Goal: Information Seeking & Learning: Learn about a topic

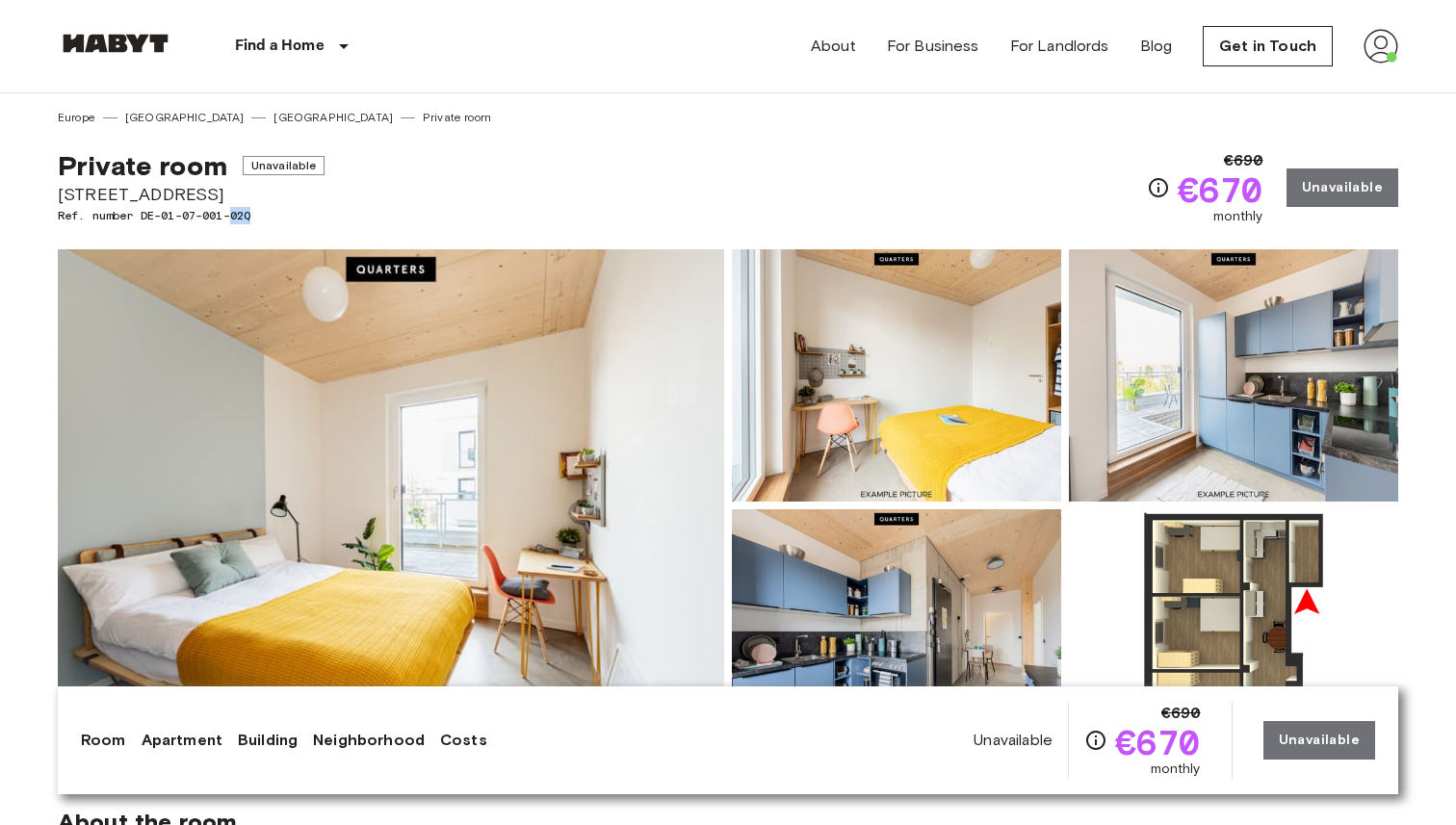
drag, startPoint x: 256, startPoint y: 220, endPoint x: 237, endPoint y: 220, distance: 19.0
click at [237, 220] on span "Ref. number DE-01-07-001-02Q" at bounding box center [191, 216] width 266 height 17
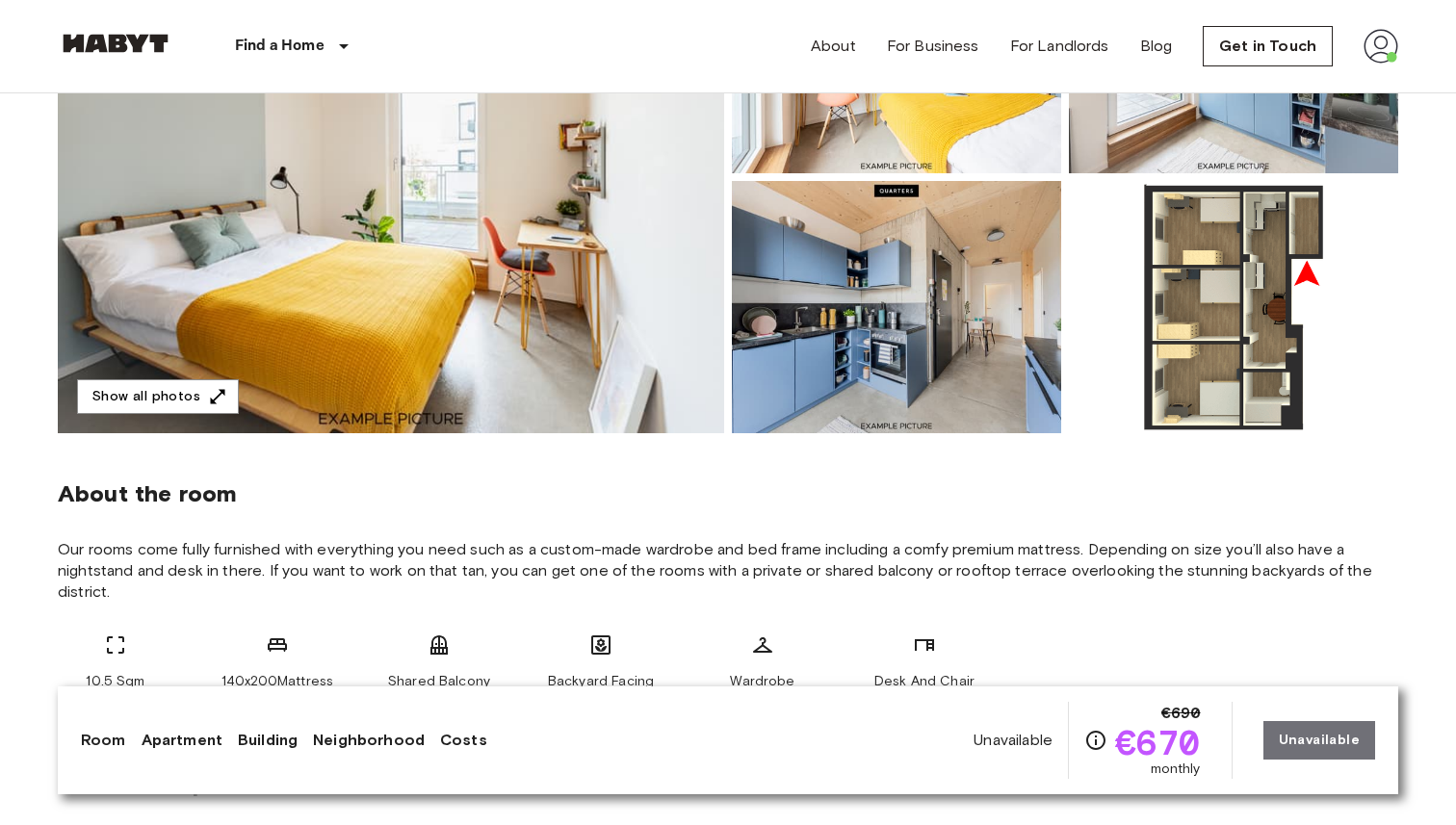
scroll to position [340, 0]
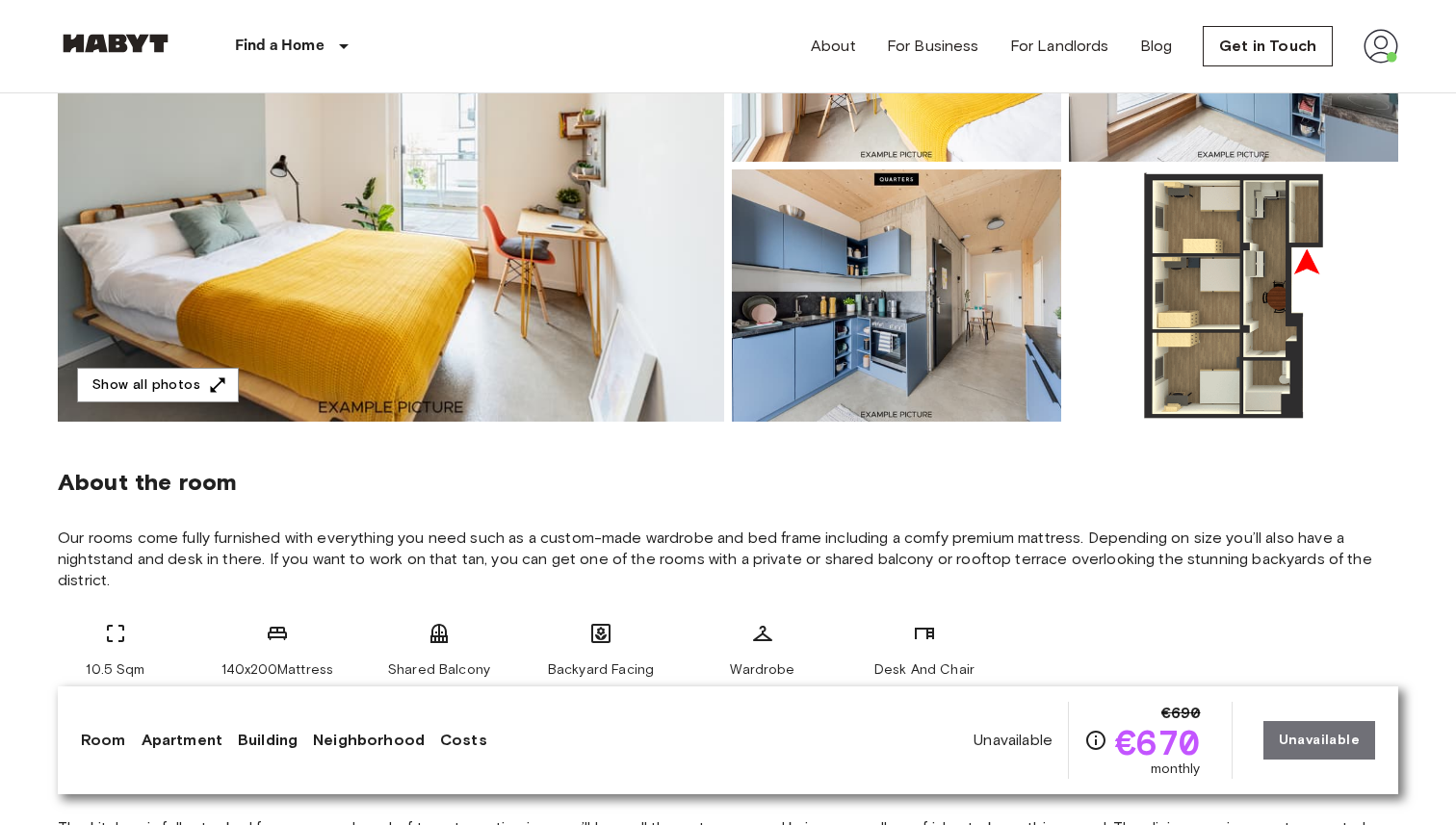
click at [679, 465] on div "About the room Our rooms come fully furnished with everything you need such as …" at bounding box center [728, 565] width 1340 height 290
click at [1260, 290] on img at bounding box center [1233, 295] width 329 height 252
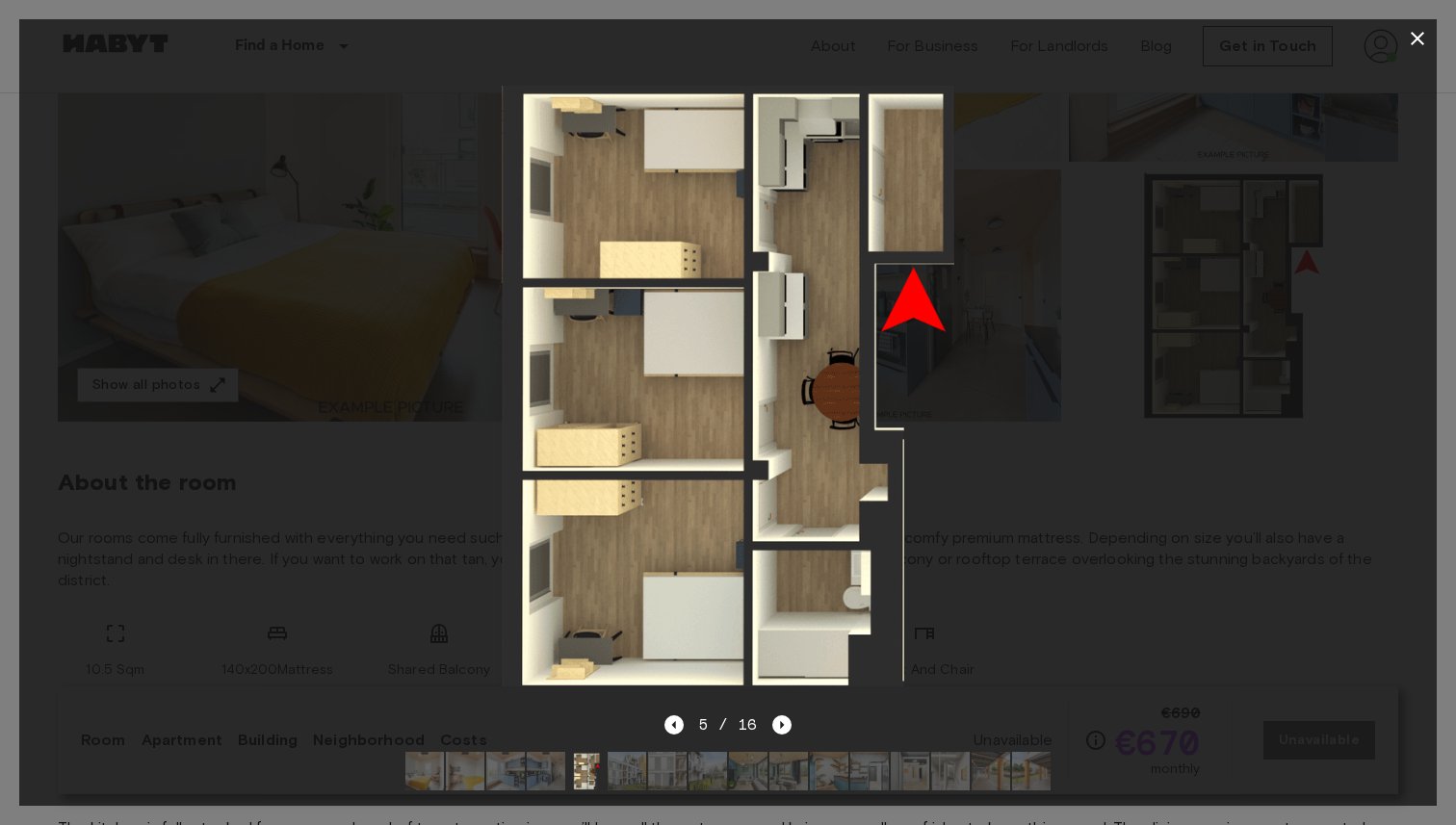
click at [660, 504] on img at bounding box center [728, 385] width 901 height 600
click at [1410, 32] on icon "button" at bounding box center [1417, 39] width 23 height 23
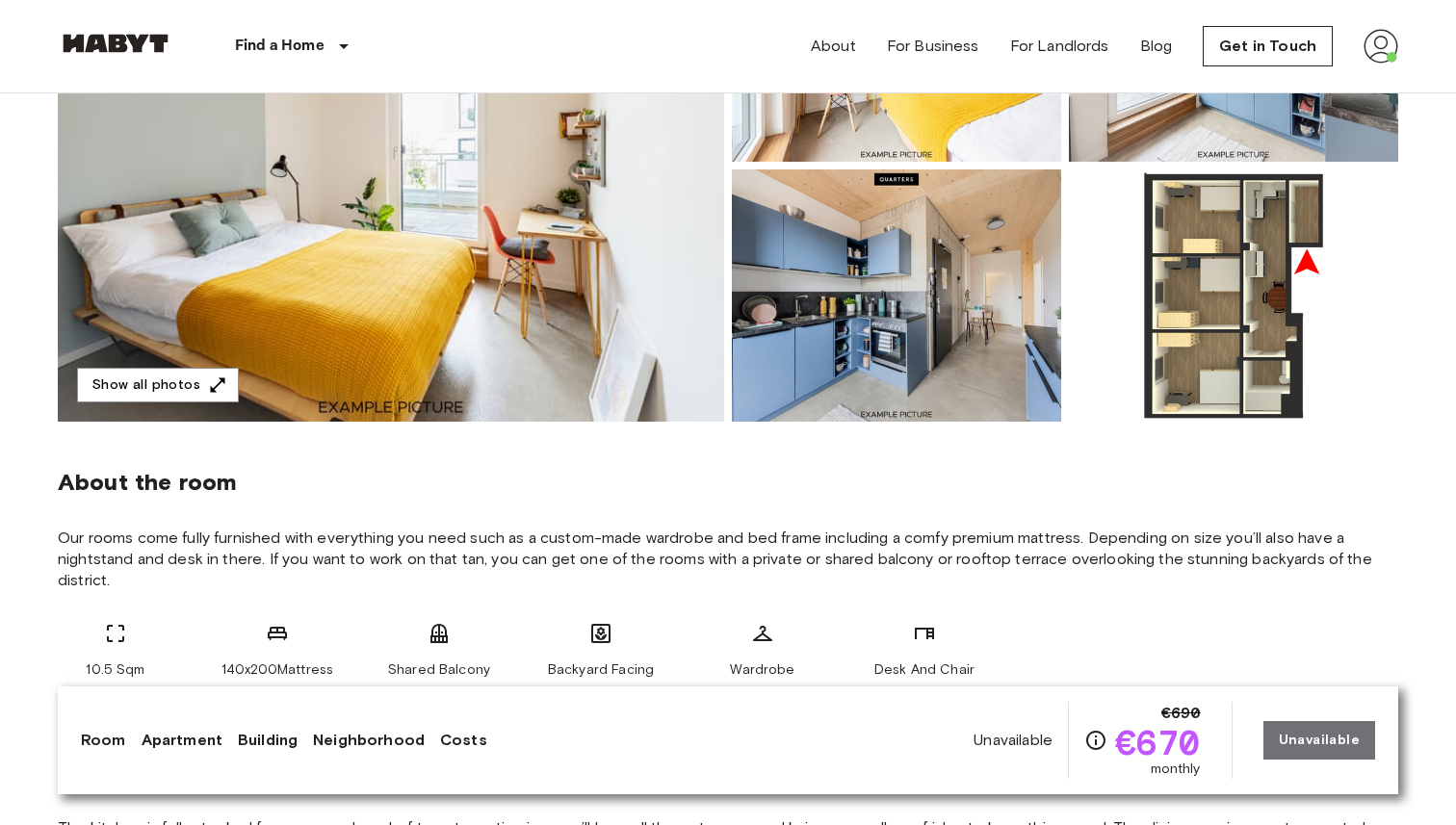
click at [976, 263] on img at bounding box center [896, 295] width 329 height 252
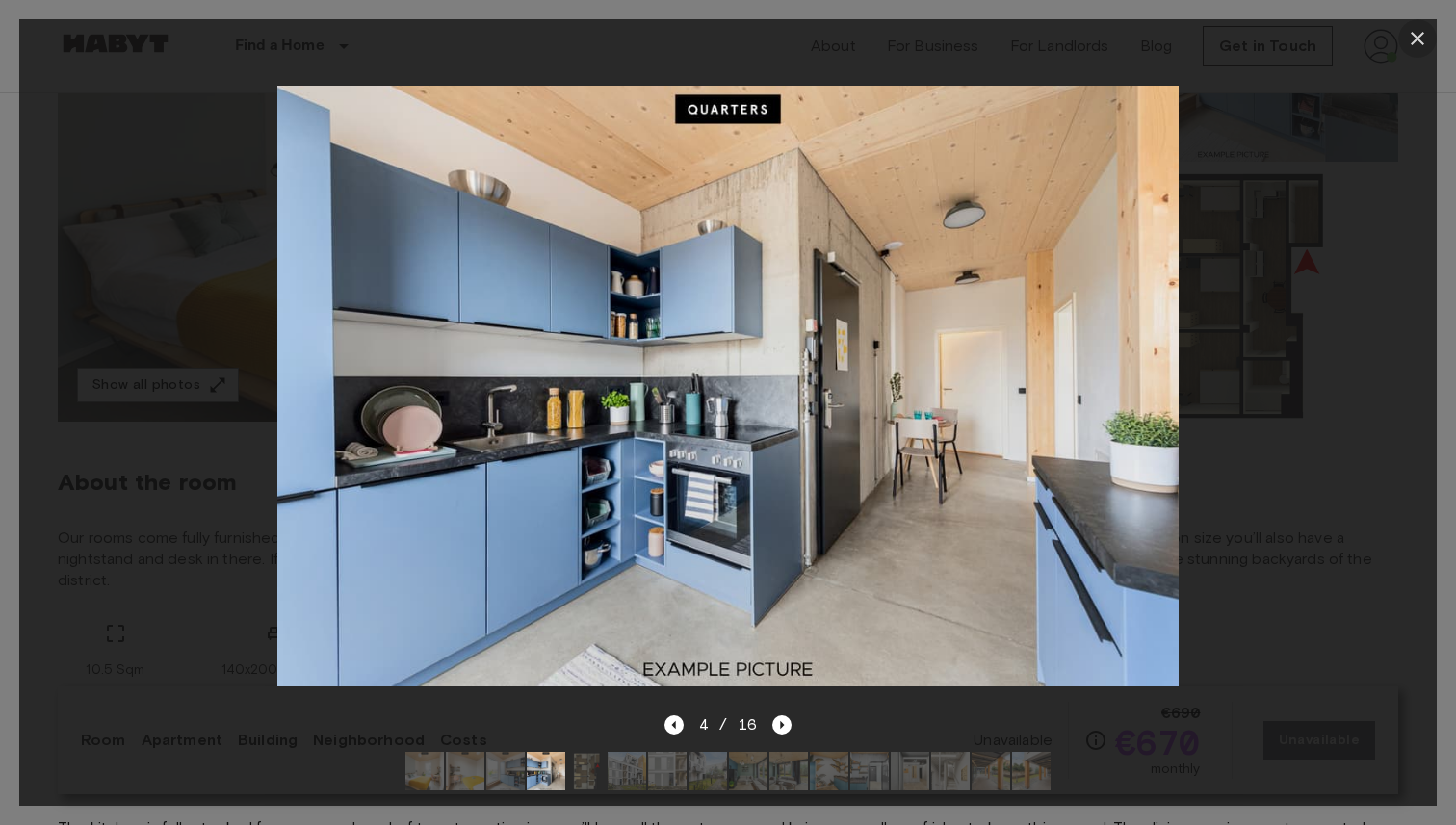
click at [1418, 38] on icon "button" at bounding box center [1417, 39] width 14 height 14
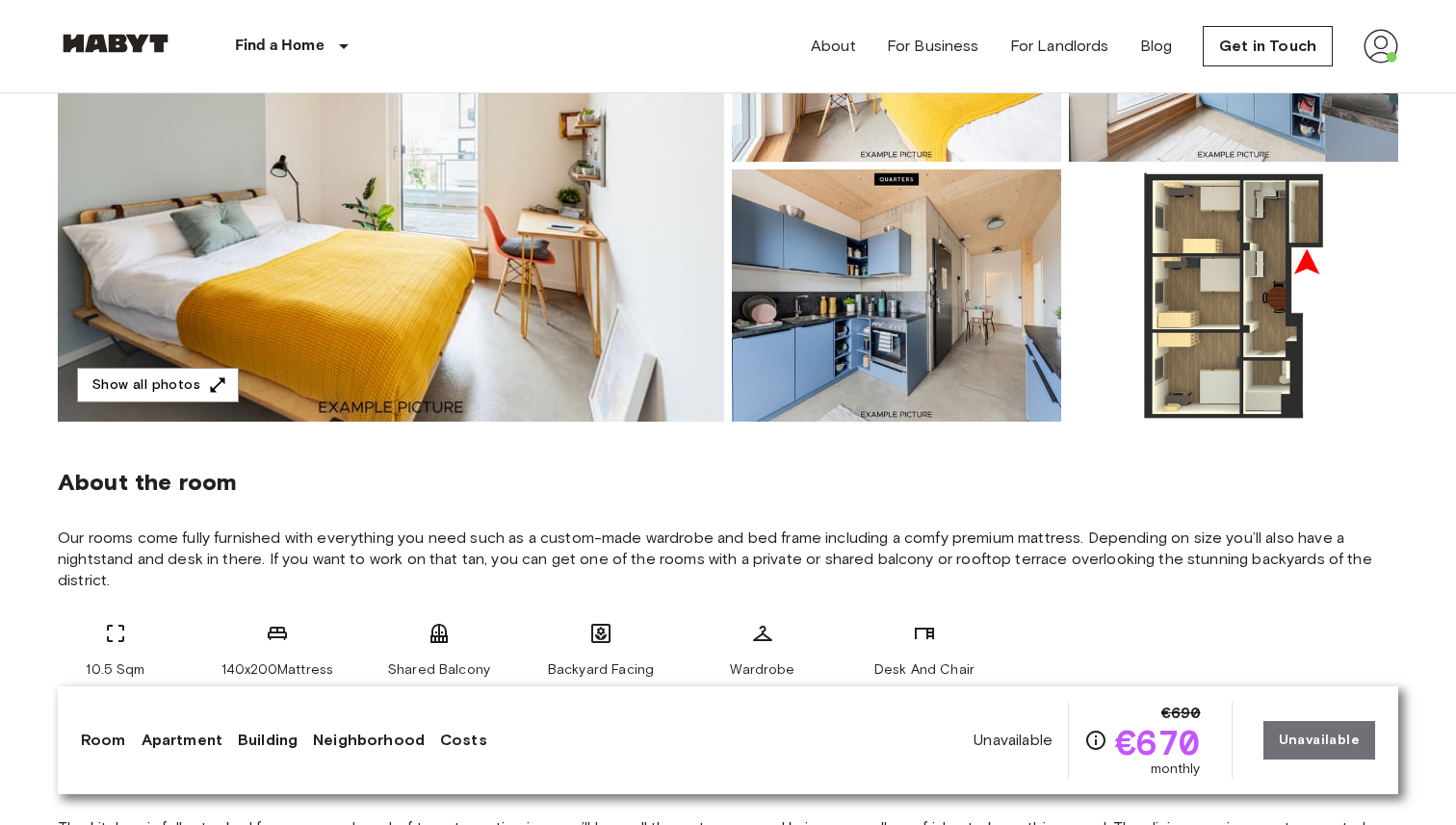
click at [553, 349] on img at bounding box center [391, 166] width 666 height 512
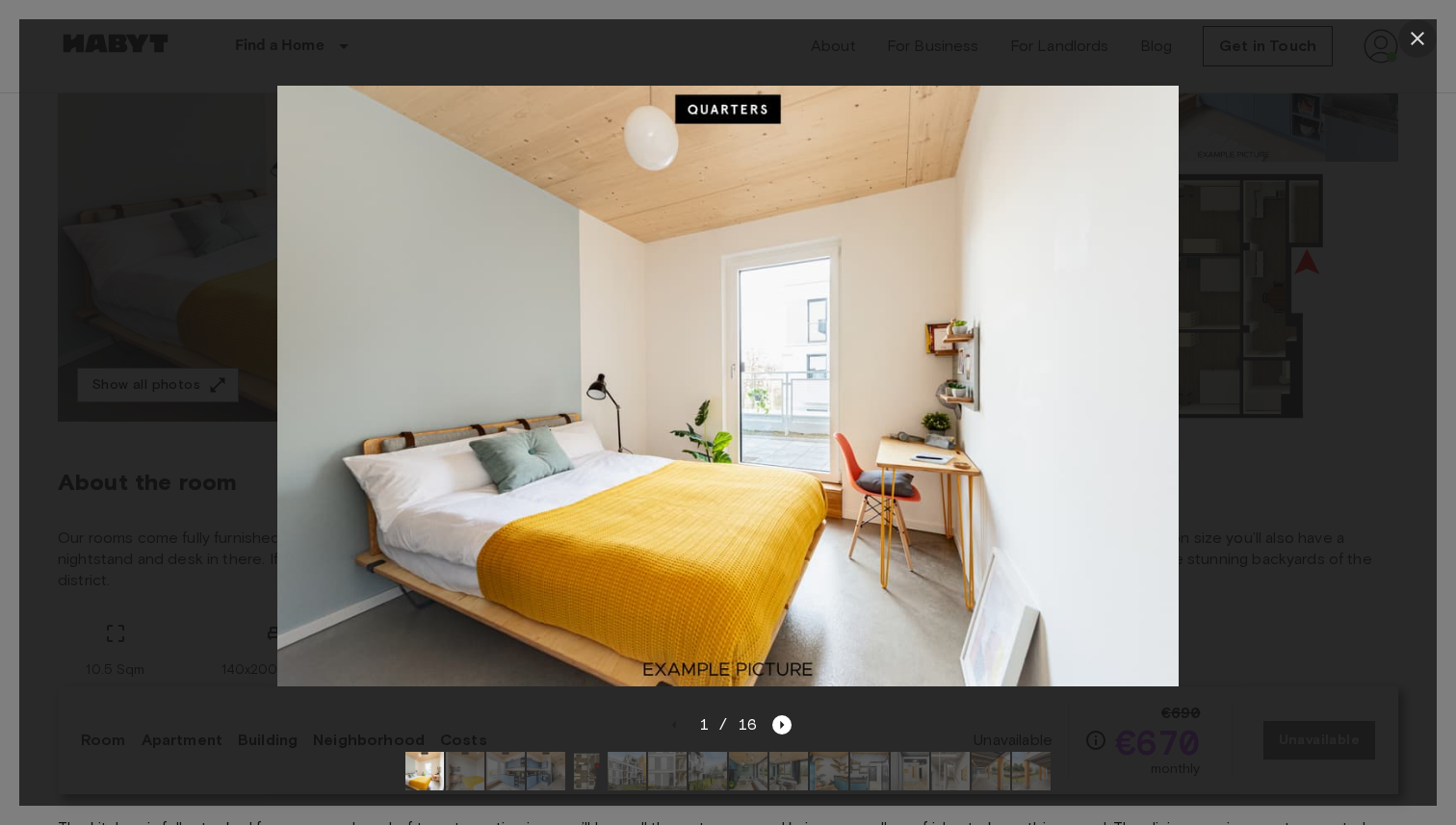
click at [1428, 37] on icon "button" at bounding box center [1417, 39] width 23 height 23
